Goal: Task Accomplishment & Management: Manage account settings

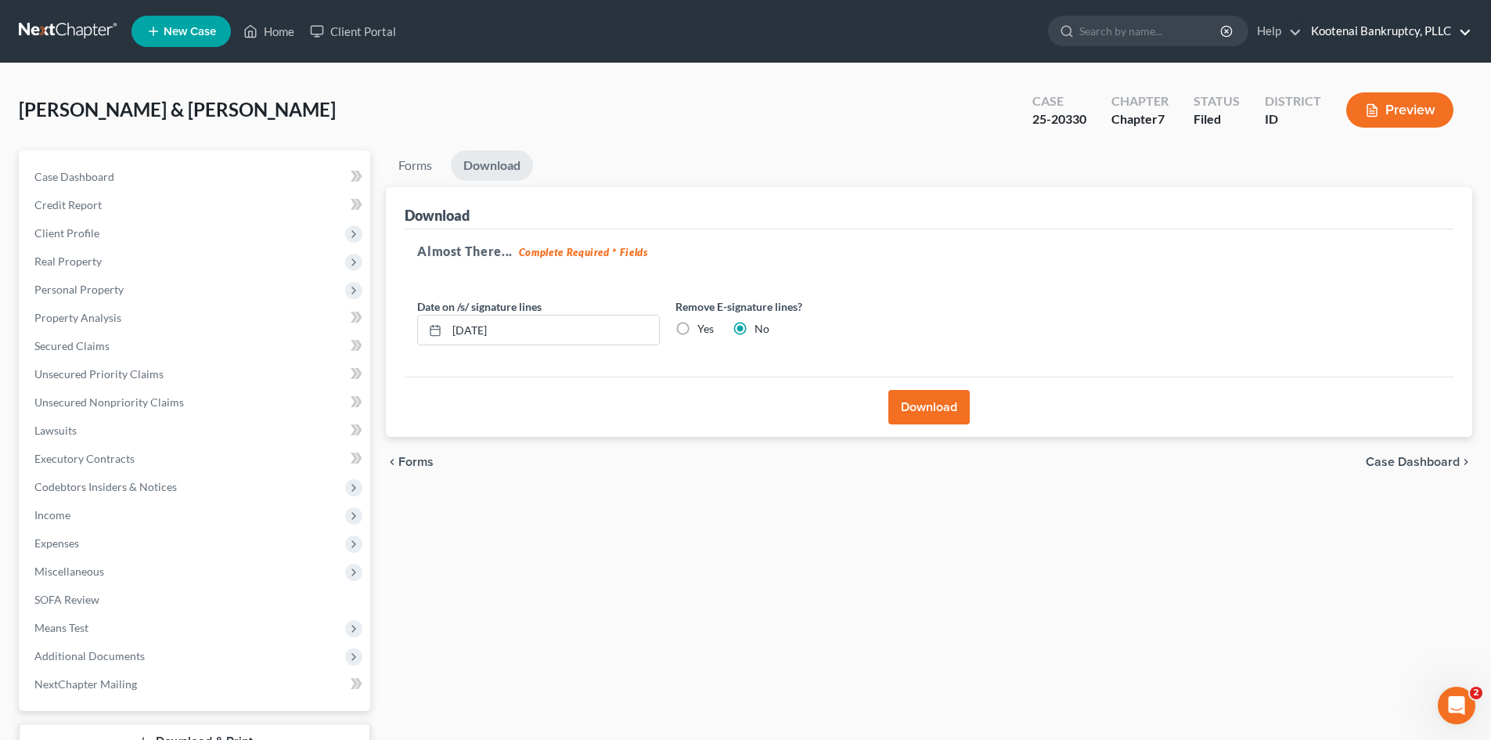
click at [1331, 27] on link "Kootenai Bankruptcy, PLLC" at bounding box center [1387, 31] width 168 height 28
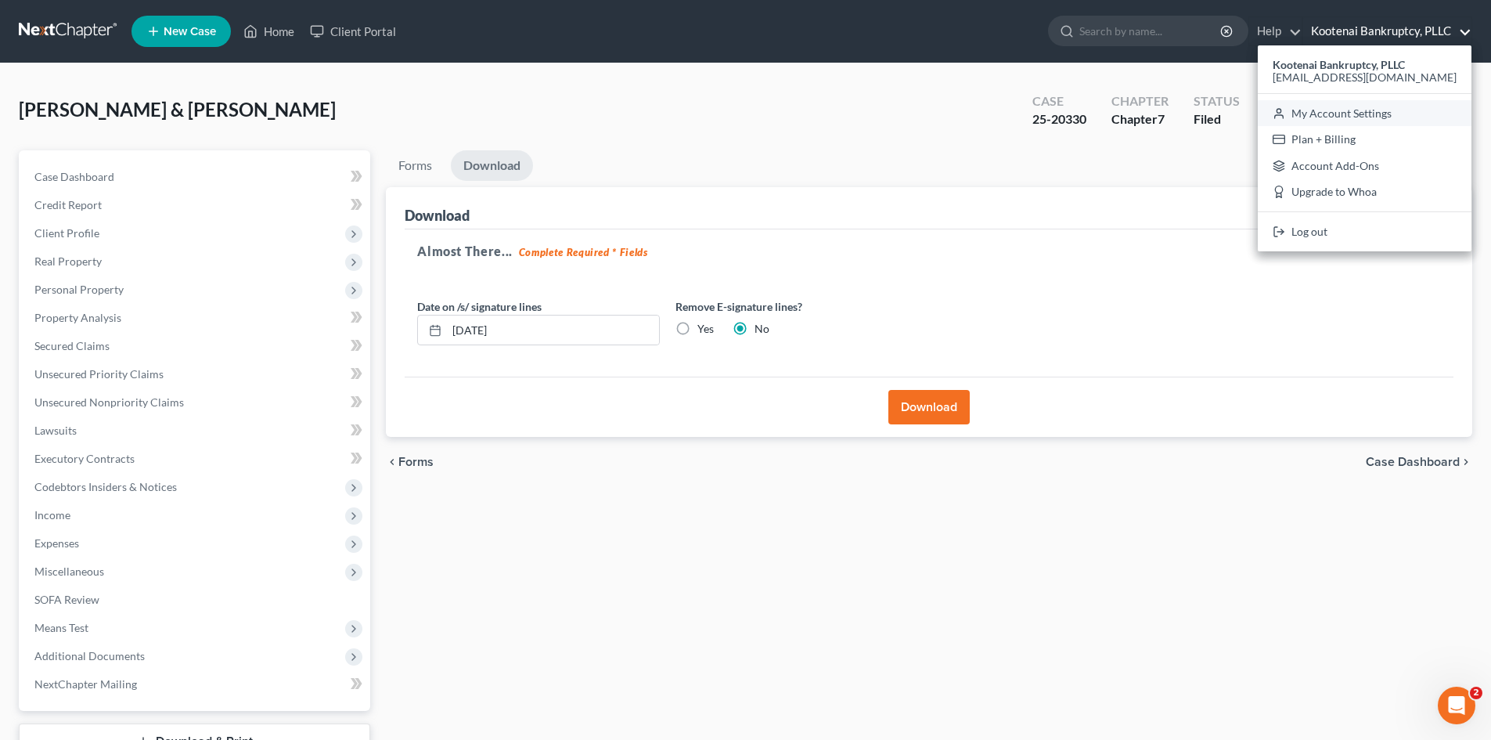
click at [1323, 118] on link "My Account Settings" at bounding box center [1365, 113] width 214 height 27
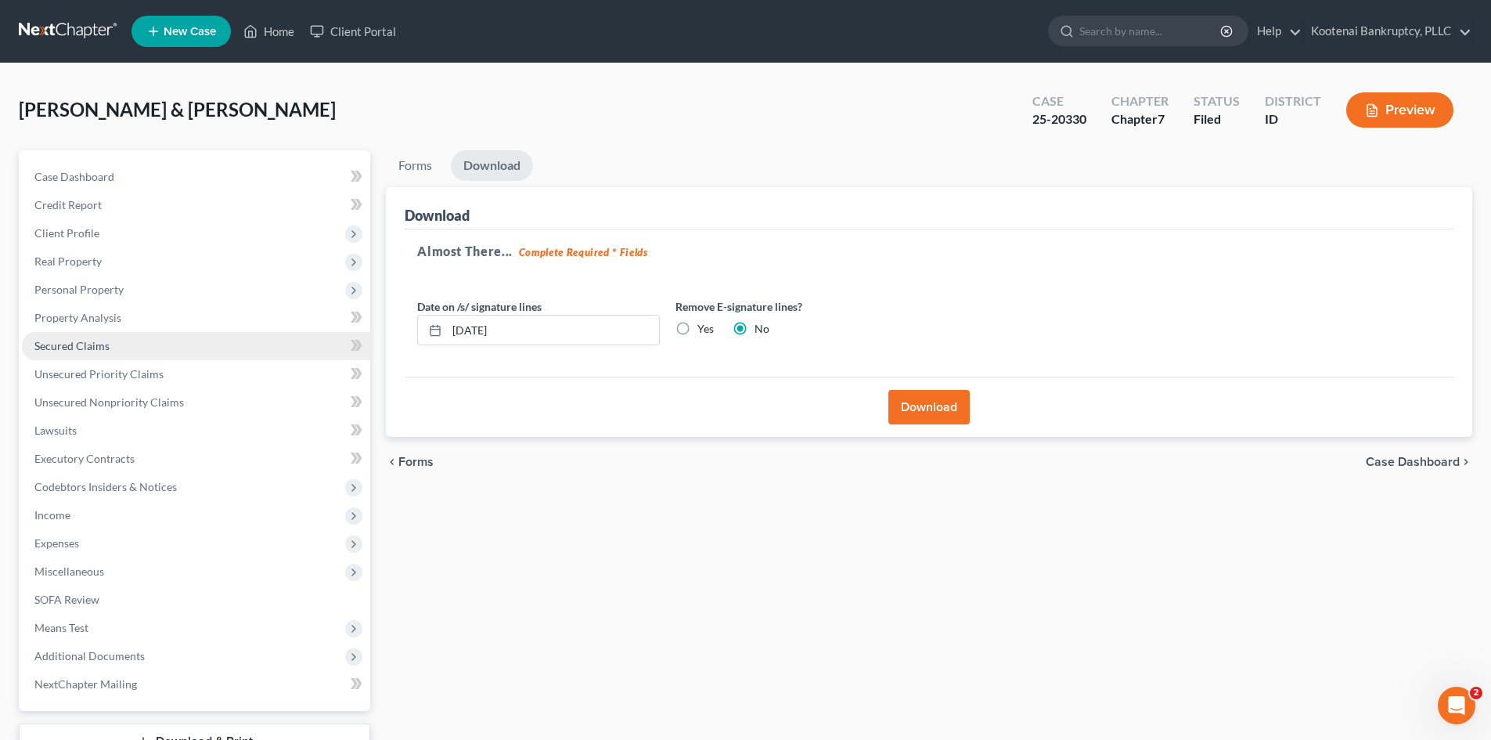
select select "23"
select select "29"
select select "13"
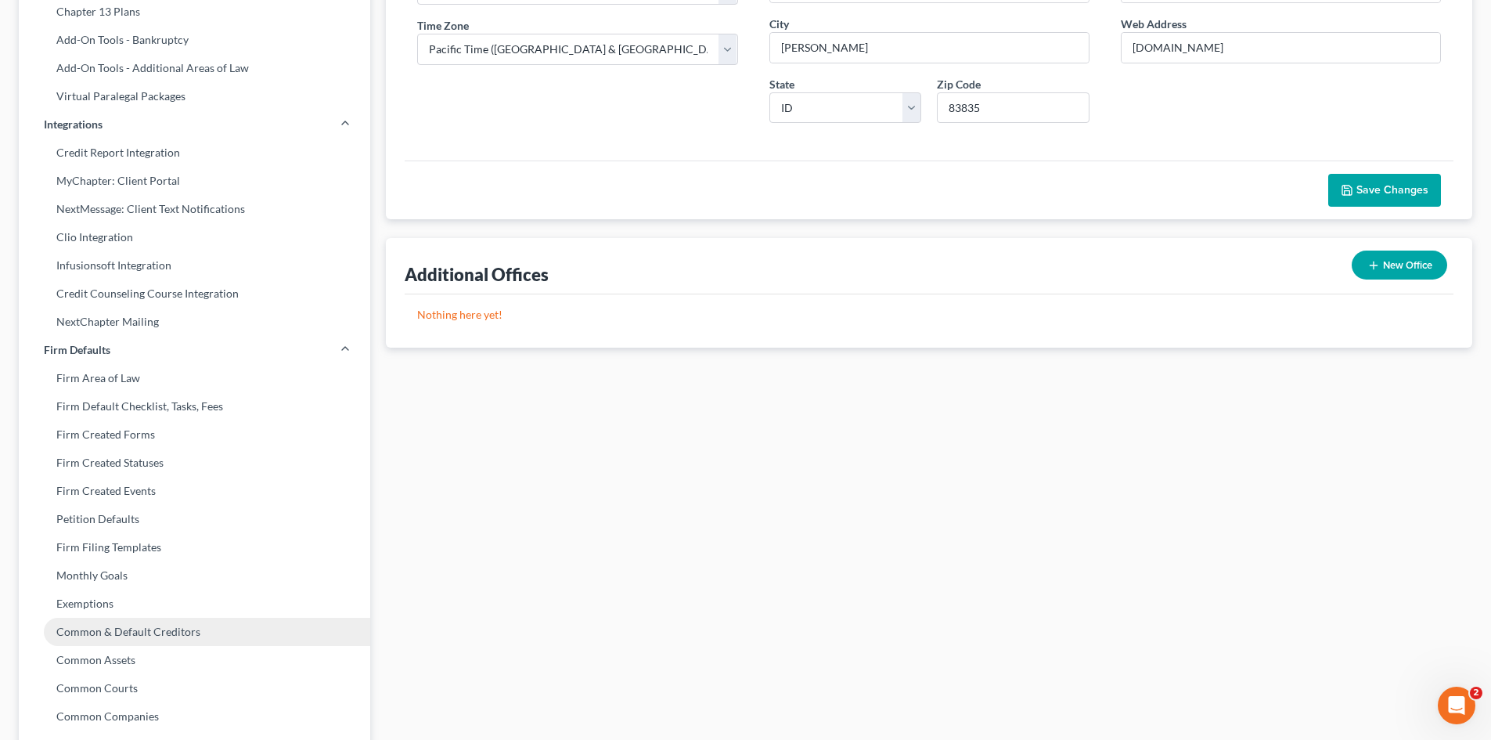
scroll to position [448, 0]
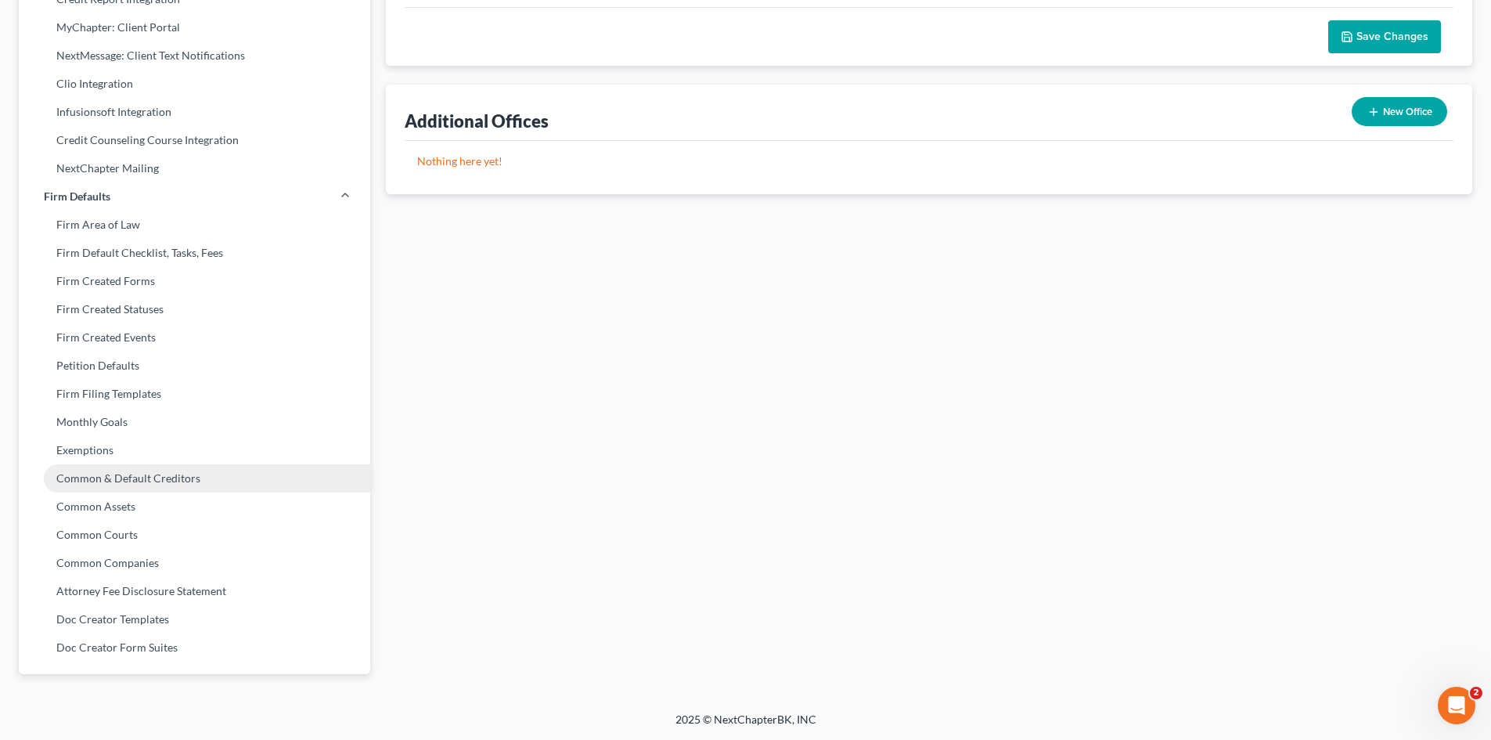
click at [99, 483] on link "Common & Default Creditors" at bounding box center [194, 478] width 351 height 28
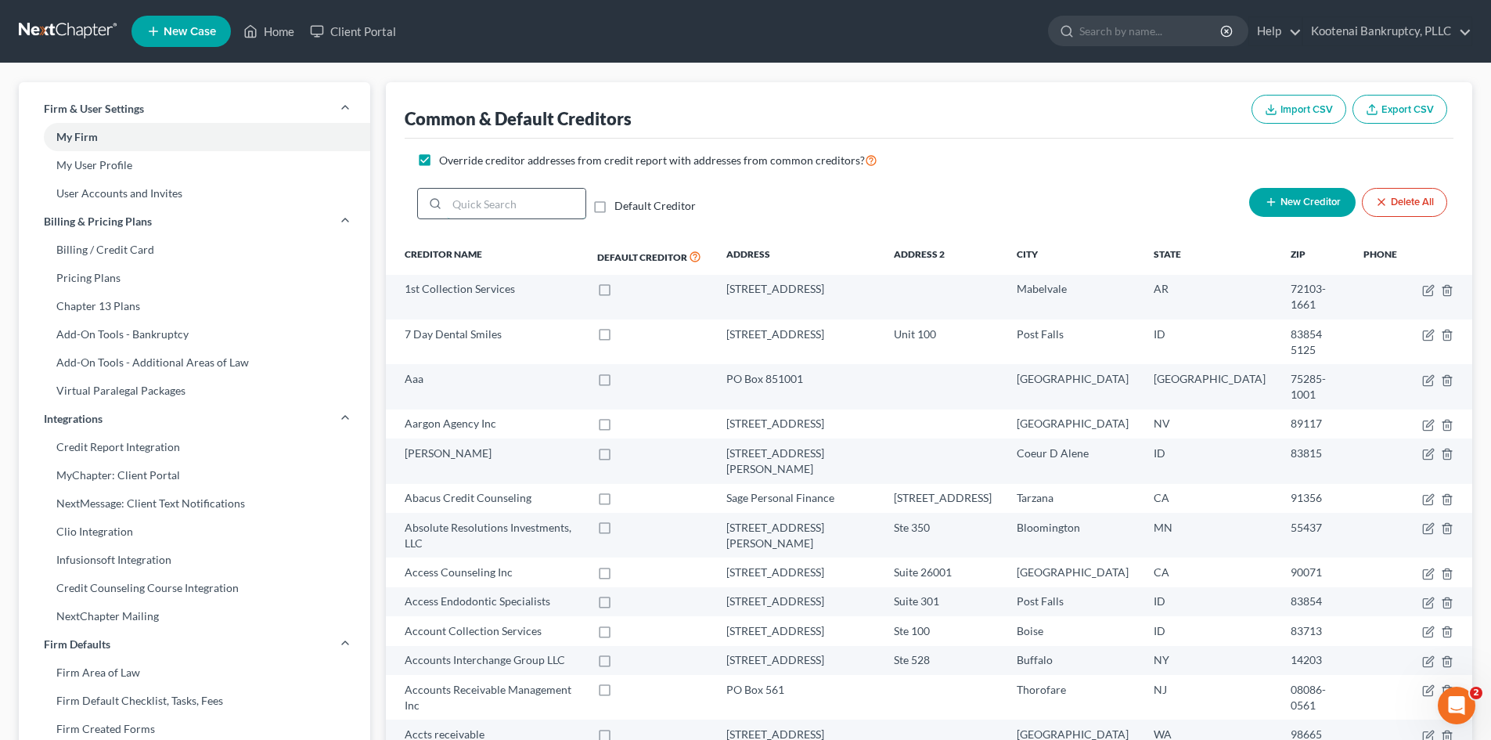
click at [504, 206] on input "search" at bounding box center [516, 204] width 139 height 30
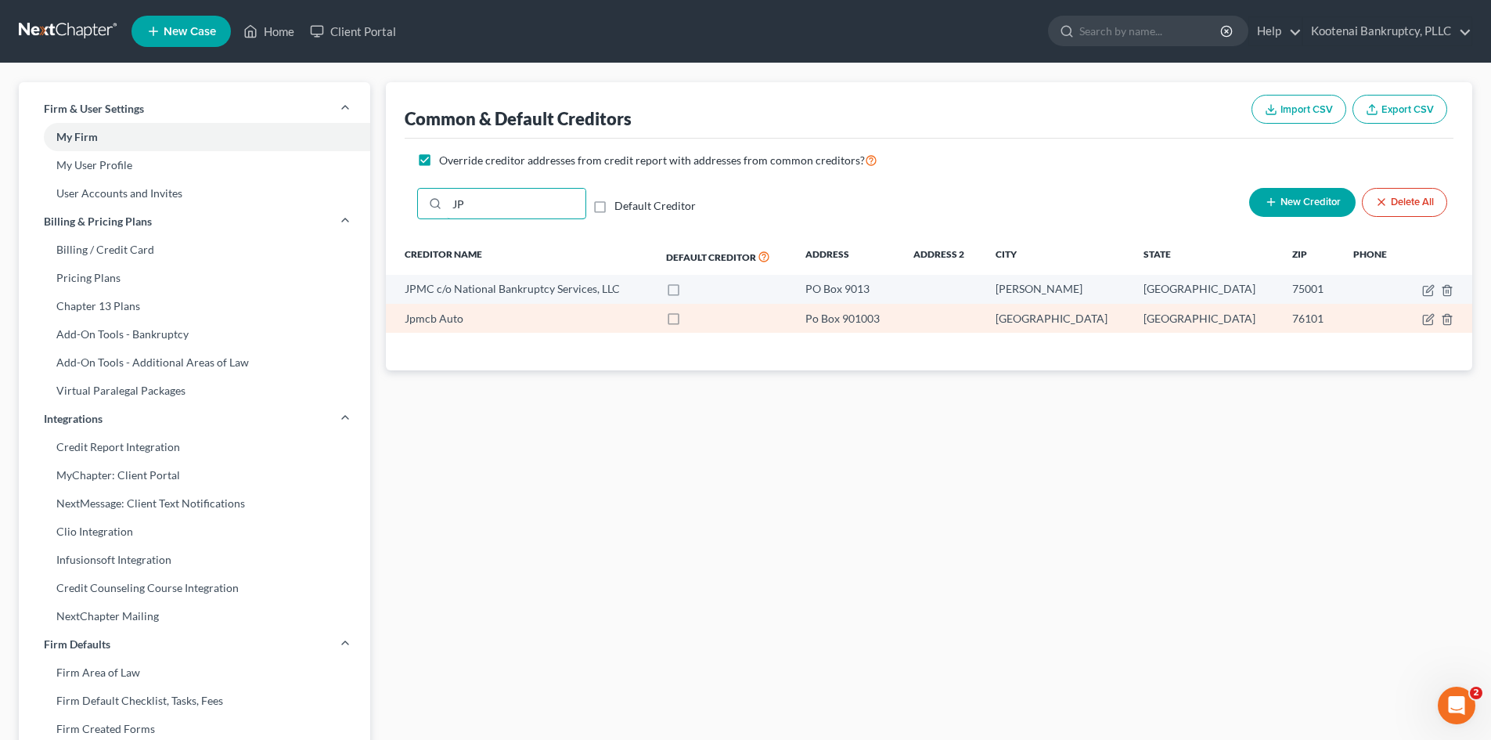
type input "JP"
drag, startPoint x: 873, startPoint y: 317, endPoint x: 1301, endPoint y: 314, distance: 428.9
click at [1301, 314] on tr "Jpmcb Auto [STREET_ADDRESS]" at bounding box center [929, 318] width 1086 height 29
copy tr "[STREET_ADDRESS]"
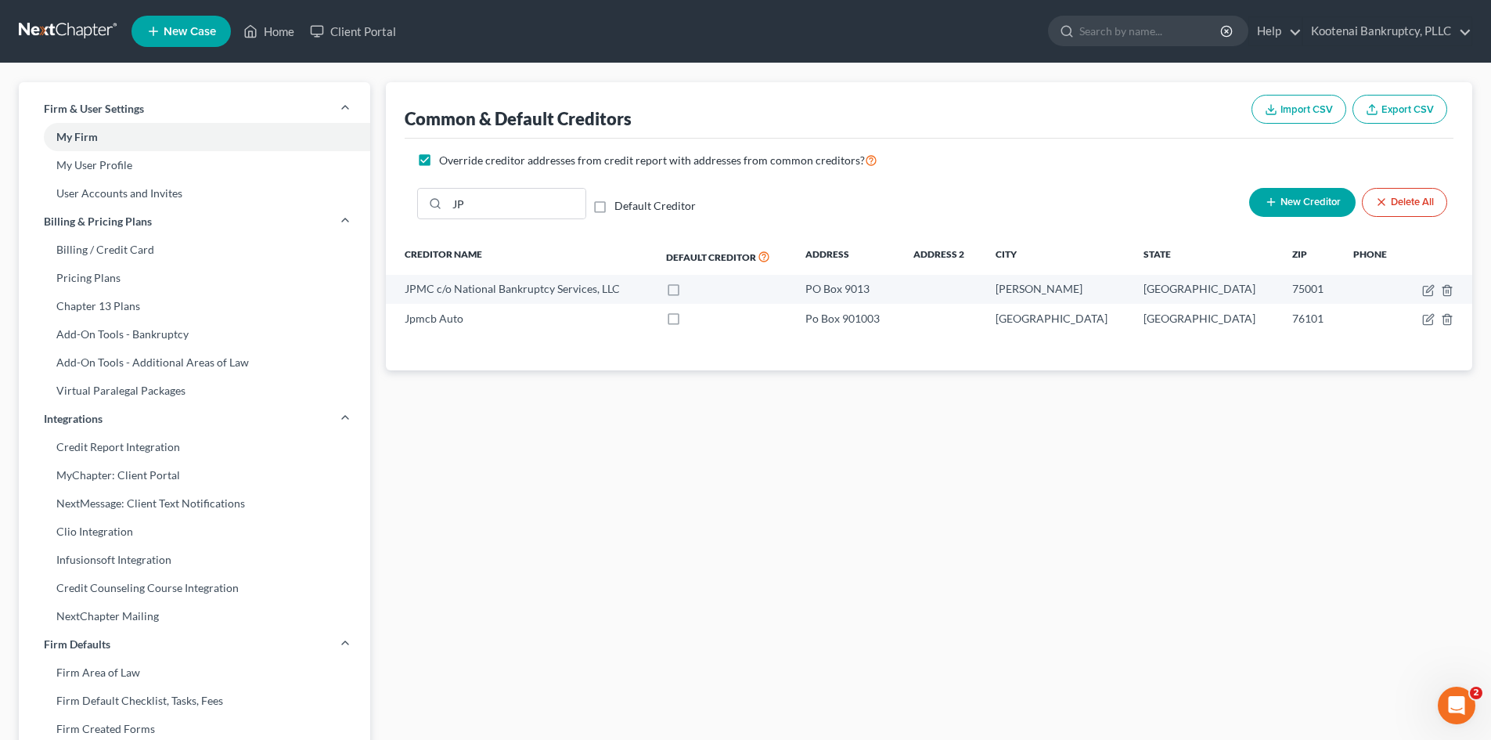
click at [920, 550] on div "Common & Default Creditors Import CSV Export CSV Override creditor addresses fr…" at bounding box center [929, 611] width 1102 height 1058
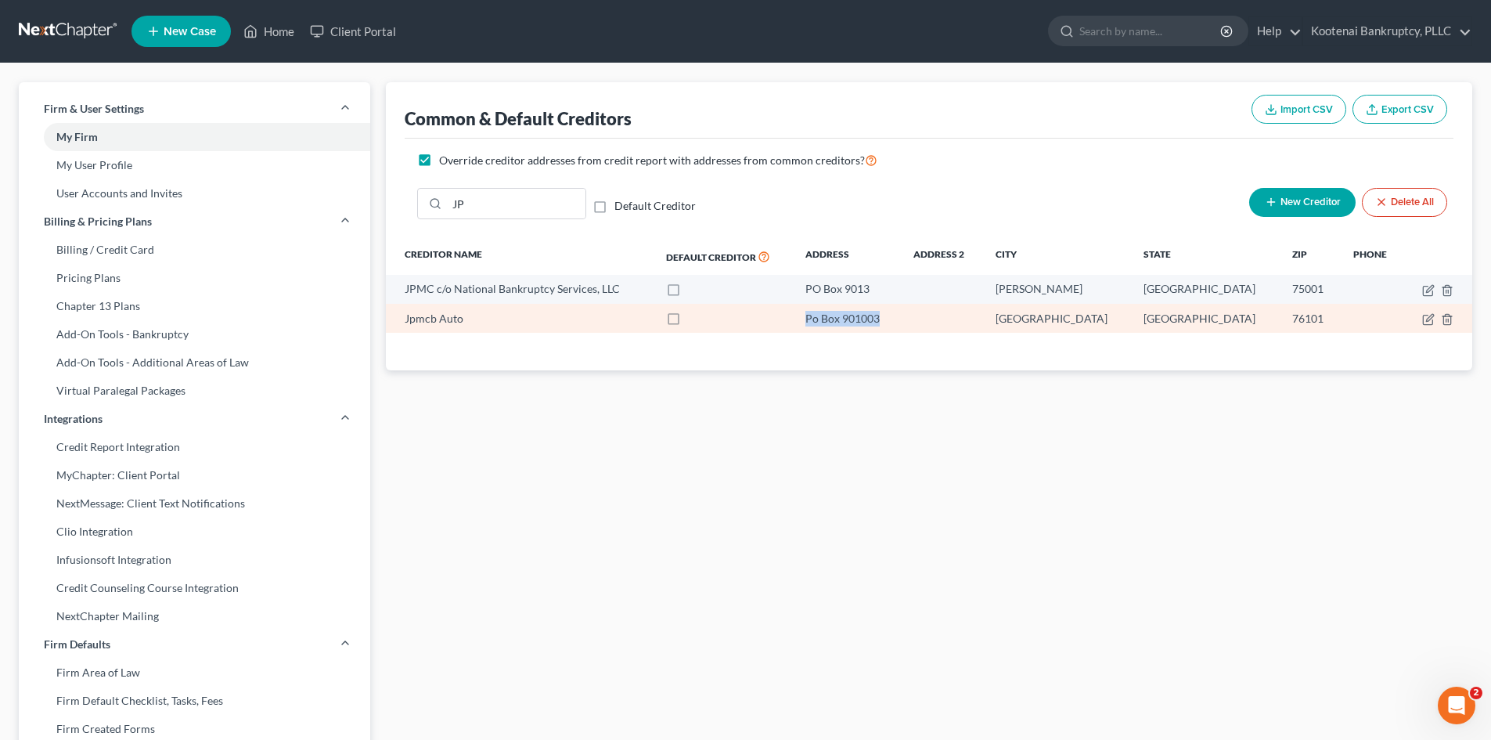
drag, startPoint x: 874, startPoint y: 320, endPoint x: 947, endPoint y: 323, distance: 72.9
click at [888, 323] on div "Po Box 901003" at bounding box center [846, 319] width 83 height 16
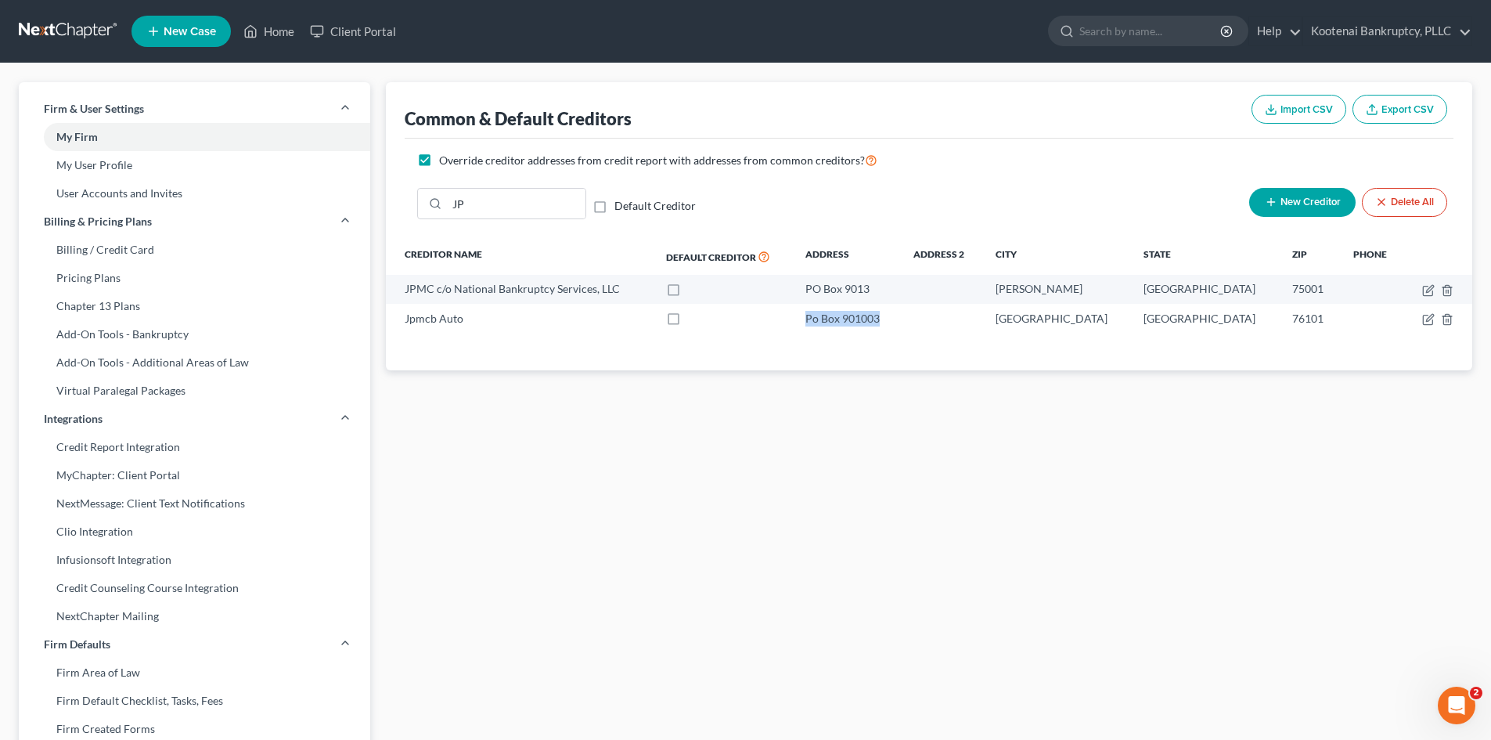
copy div "Po Box 901003"
click at [971, 462] on div "Common & Default Creditors Import CSV Export CSV Override creditor addresses fr…" at bounding box center [929, 611] width 1102 height 1058
click at [1111, 434] on div "Common & Default Creditors Import CSV Export CSV Override creditor addresses fr…" at bounding box center [929, 611] width 1102 height 1058
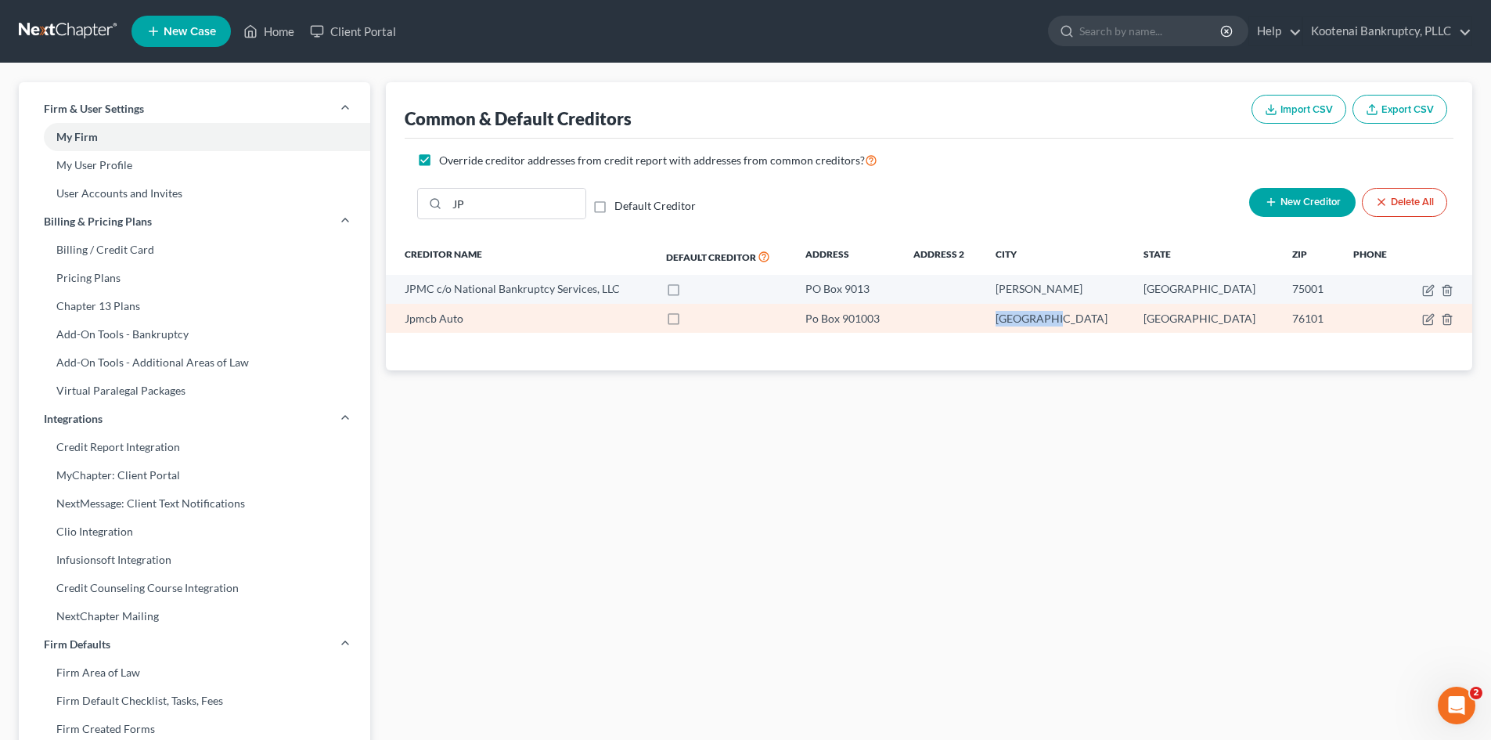
drag, startPoint x: 1089, startPoint y: 318, endPoint x: 1148, endPoint y: 324, distance: 59.8
click at [1132, 324] on td "[GEOGRAPHIC_DATA]" at bounding box center [1057, 318] width 149 height 29
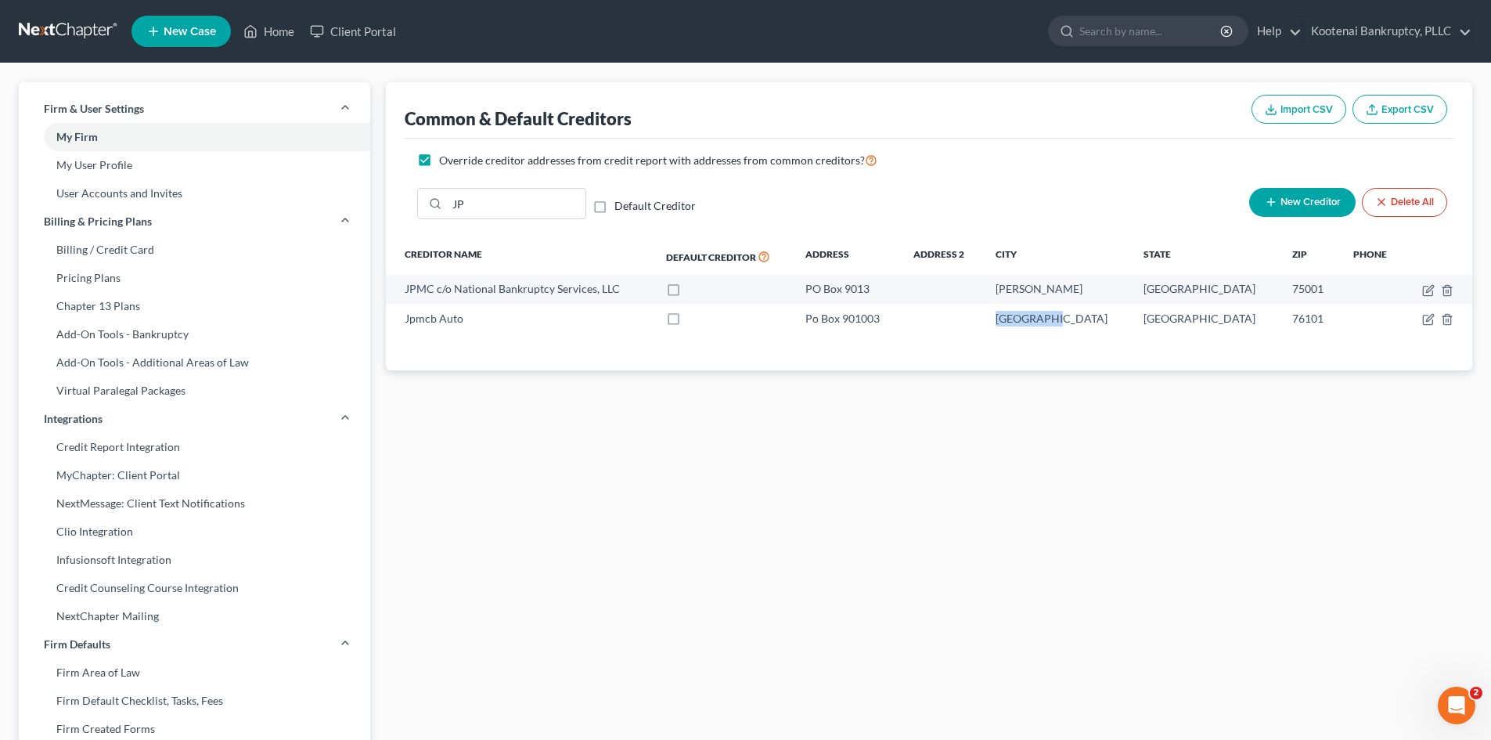
copy div "[GEOGRAPHIC_DATA]"
click at [268, 34] on link "Home" at bounding box center [269, 31] width 67 height 28
